Goal: Task Accomplishment & Management: Manage account settings

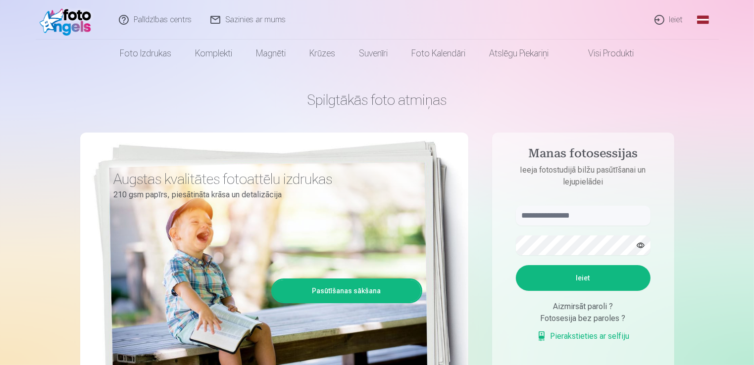
click at [665, 15] on link "Ieiet" at bounding box center [669, 20] width 48 height 40
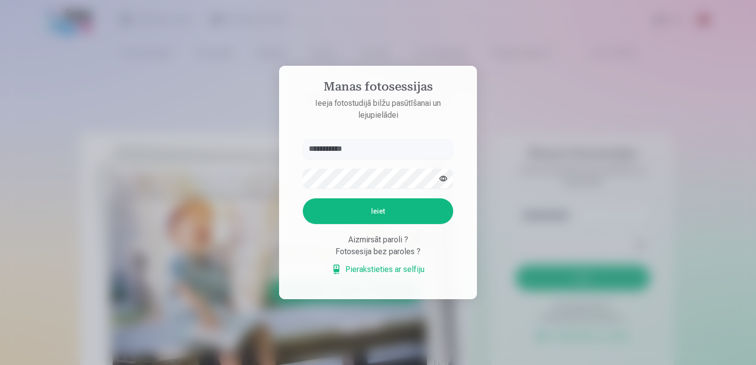
type input "**********"
click at [303, 198] on button "Ieiet" at bounding box center [378, 211] width 150 height 26
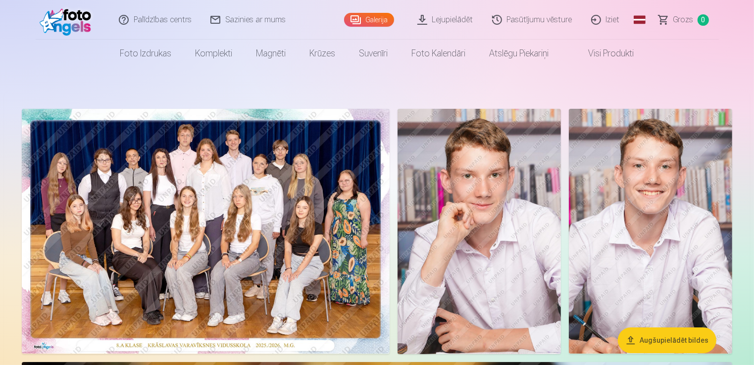
click at [92, 215] on img at bounding box center [206, 231] width 368 height 245
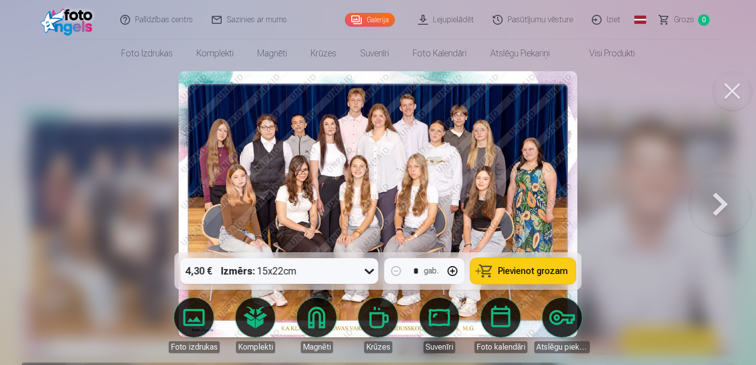
click at [735, 89] on button at bounding box center [733, 91] width 40 height 40
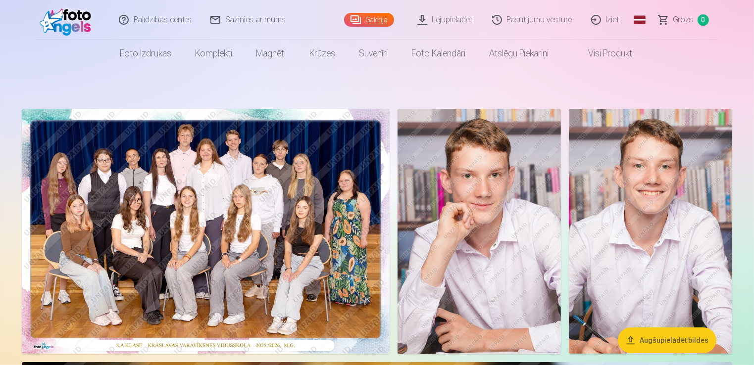
click at [502, 194] on img at bounding box center [478, 231] width 163 height 245
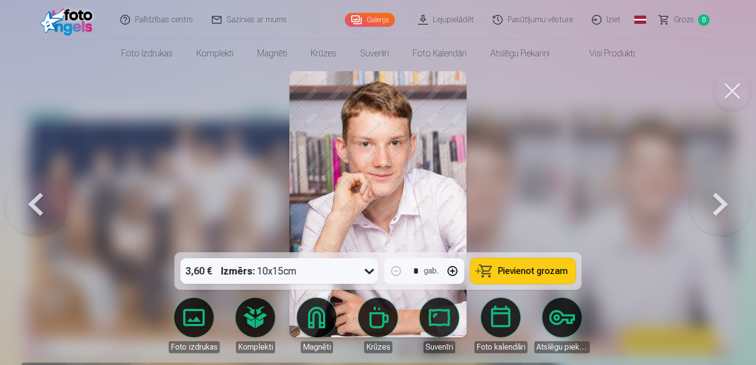
click at [730, 95] on button at bounding box center [733, 91] width 40 height 40
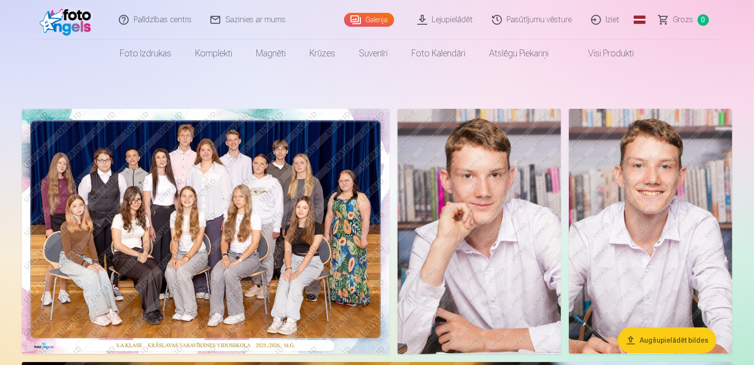
click at [681, 183] on img at bounding box center [650, 231] width 163 height 245
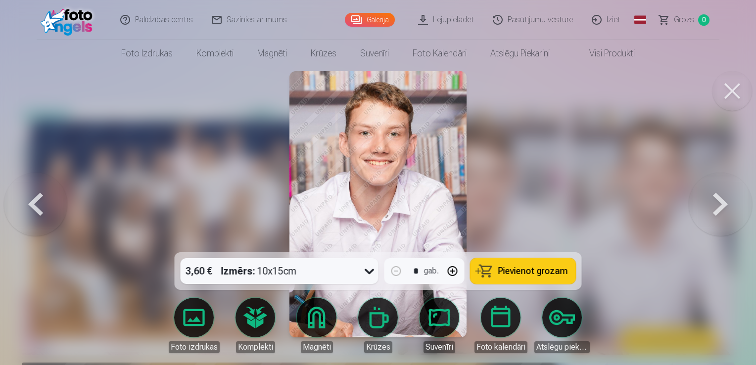
click at [729, 98] on button at bounding box center [733, 91] width 40 height 40
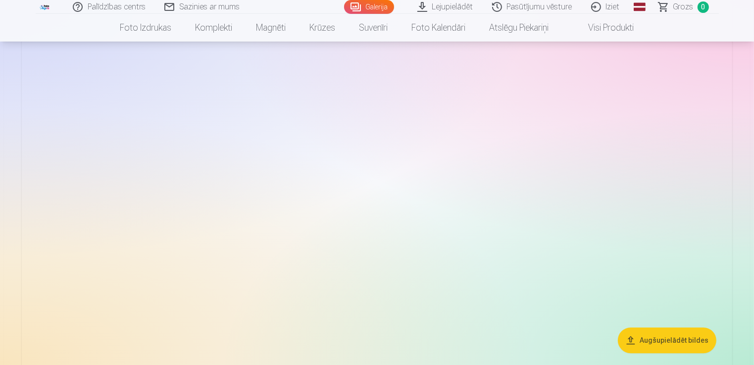
scroll to position [2851, 0]
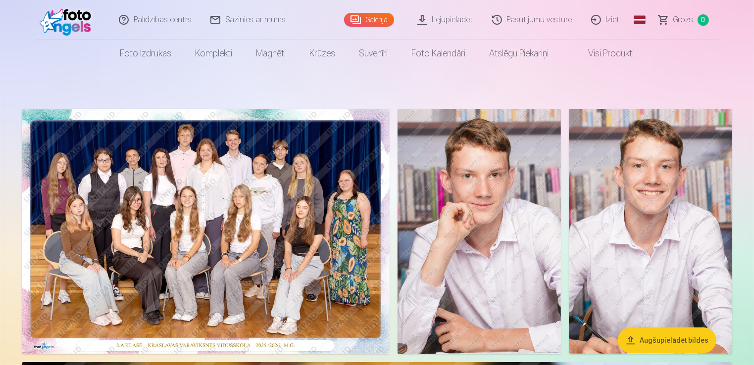
click at [615, 24] on link "Iziet" at bounding box center [606, 20] width 48 height 40
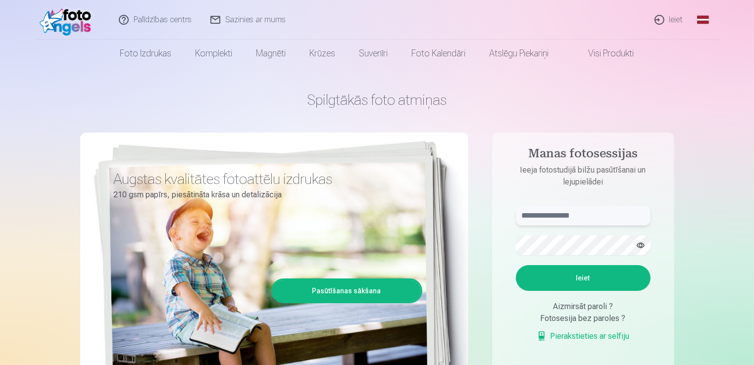
click at [549, 217] on input "text" at bounding box center [583, 216] width 135 height 20
type input "**********"
click at [516, 265] on button "Ieiet" at bounding box center [583, 278] width 135 height 26
